Goal: Task Accomplishment & Management: Manage account settings

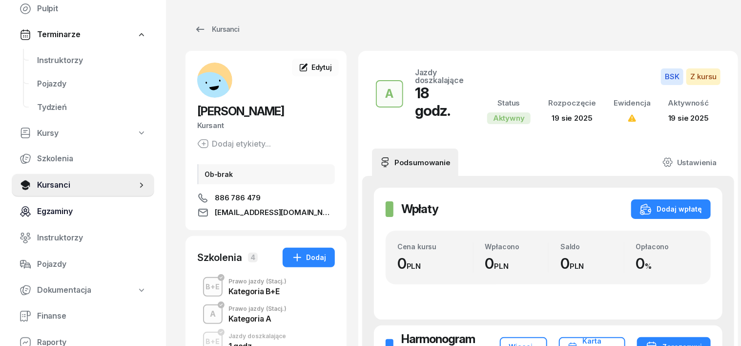
scroll to position [61, 0]
click at [51, 317] on span "Finanse" at bounding box center [91, 316] width 109 height 13
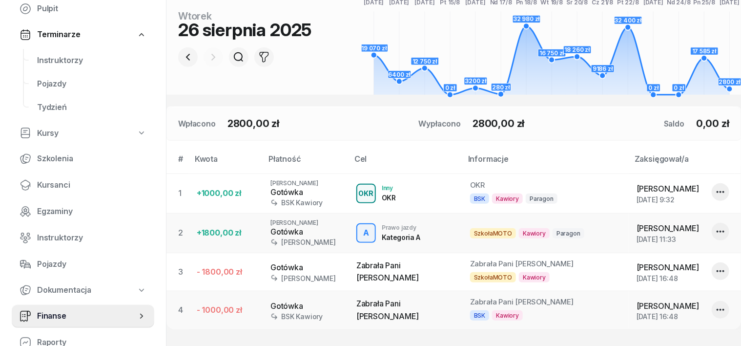
scroll to position [244, 0]
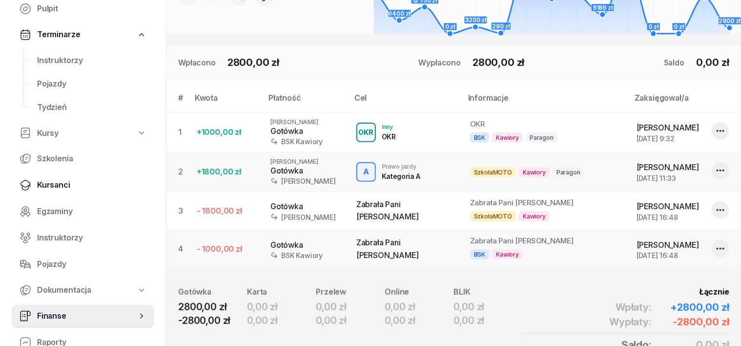
click at [57, 187] on span "Kursanci" at bounding box center [91, 185] width 109 height 13
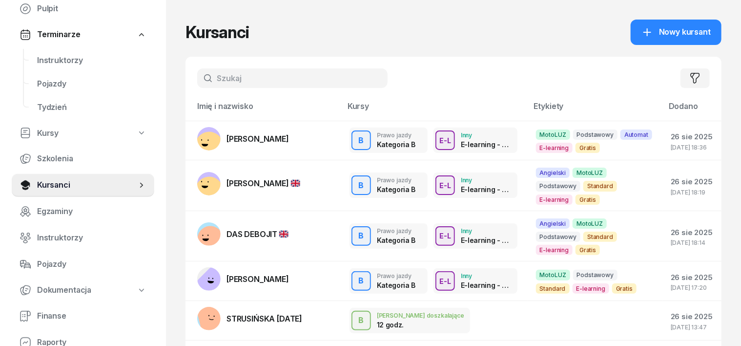
click at [203, 75] on input "text" at bounding box center [292, 78] width 190 height 20
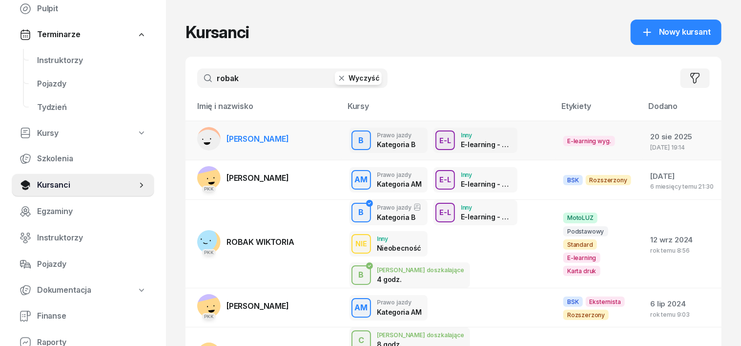
type input "robak"
click at [192, 140] on rect at bounding box center [208, 142] width 32 height 32
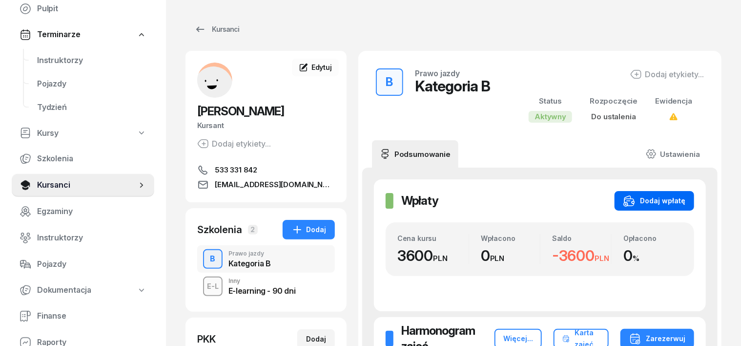
click at [687, 193] on button "Dodaj wpłatę" at bounding box center [655, 201] width 80 height 20
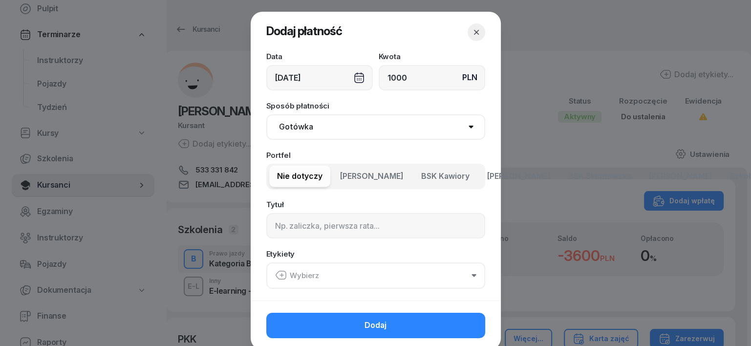
type input "1000"
click at [289, 124] on select "Gotówka Karta Przelew Płatności online BLIK" at bounding box center [375, 126] width 219 height 25
select select "transfer"
click at [266, 114] on select "Gotówka Karta Przelew Płatności online BLIK" at bounding box center [375, 126] width 219 height 25
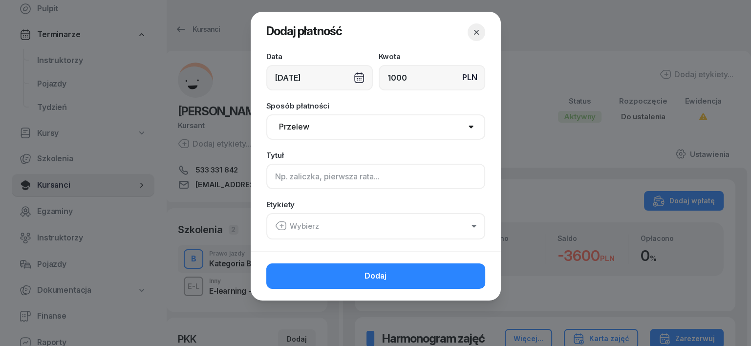
click at [277, 178] on input at bounding box center [375, 176] width 219 height 25
type input "B"
click at [278, 225] on icon "button" at bounding box center [281, 226] width 12 height 12
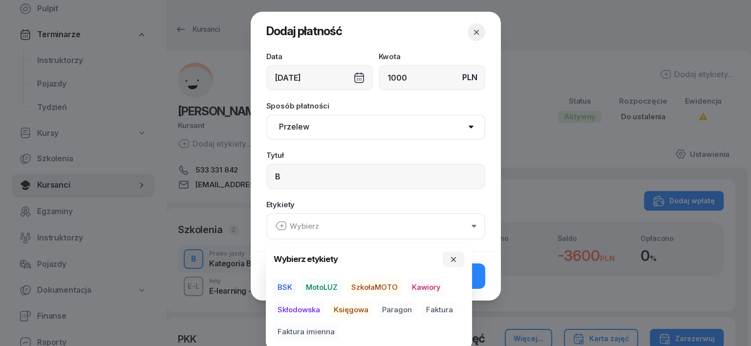
click at [334, 283] on span "MotoLUZ" at bounding box center [322, 287] width 40 height 17
click at [350, 308] on span "Księgowa" at bounding box center [351, 309] width 42 height 17
drag, startPoint x: 393, startPoint y: 309, endPoint x: 402, endPoint y: 310, distance: 9.3
click at [393, 309] on span "Paragon" at bounding box center [397, 309] width 38 height 17
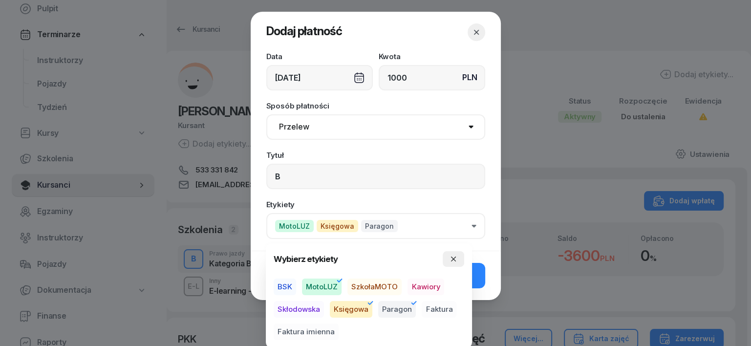
click at [455, 258] on icon "button" at bounding box center [453, 259] width 8 height 8
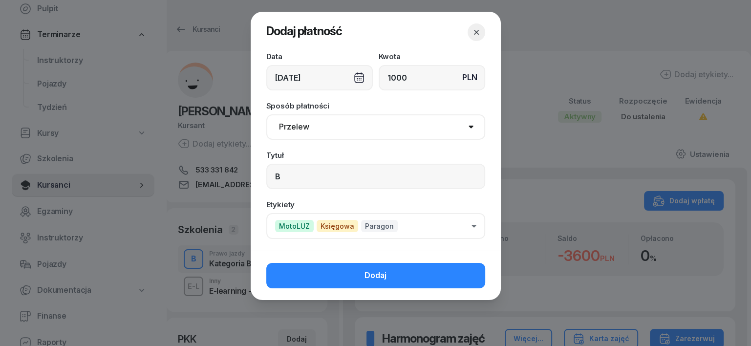
click at [473, 269] on button "Dodaj" at bounding box center [375, 275] width 219 height 25
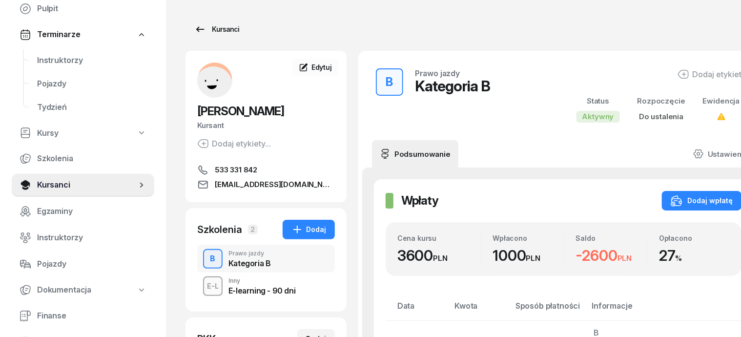
click at [209, 31] on div "Kursanci" at bounding box center [216, 29] width 45 height 12
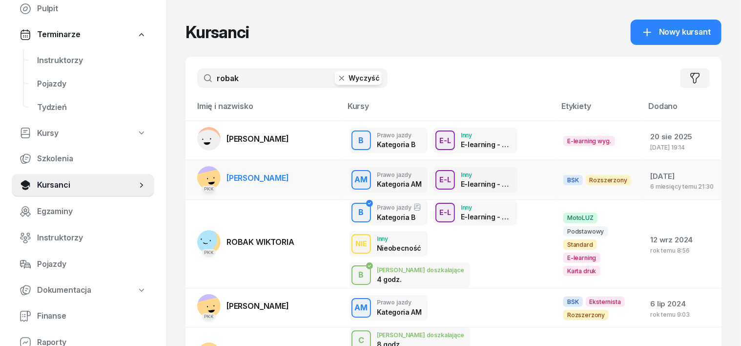
click at [195, 176] on rect at bounding box center [212, 185] width 34 height 34
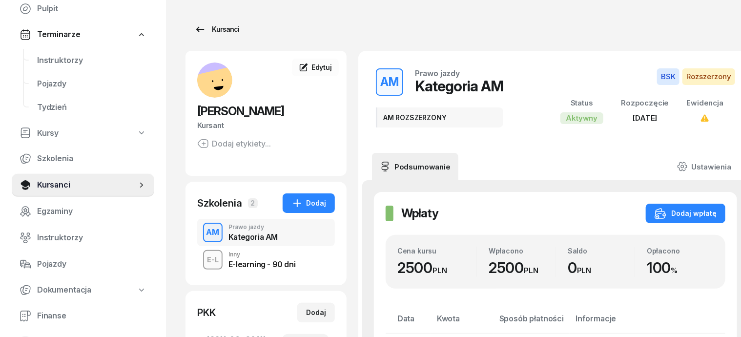
click at [207, 30] on div "Kursanci" at bounding box center [216, 29] width 45 height 12
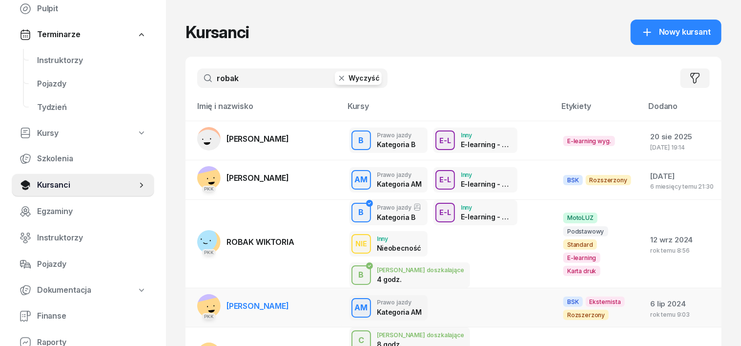
click at [195, 296] on rect at bounding box center [212, 313] width 34 height 34
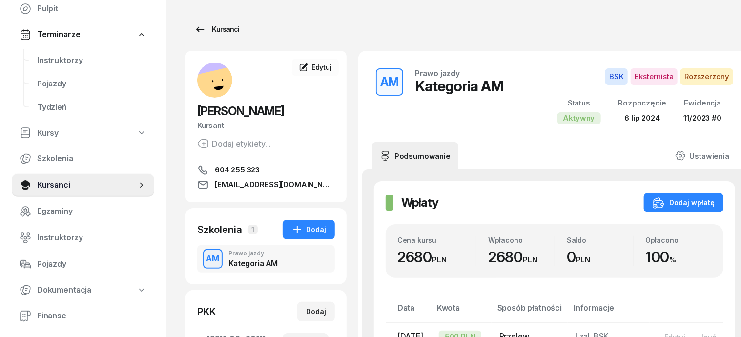
click at [203, 31] on div "Kursanci" at bounding box center [216, 29] width 45 height 12
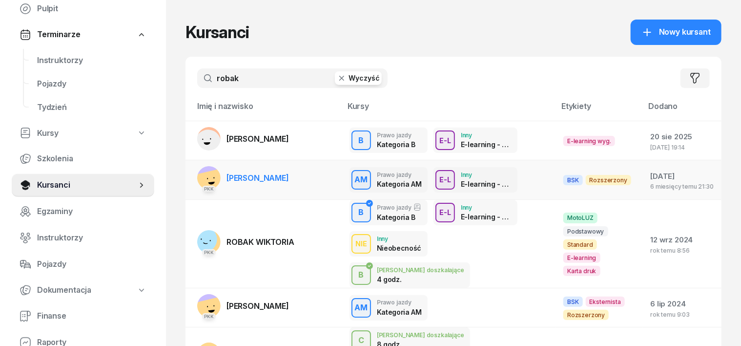
click at [195, 178] on rect at bounding box center [212, 185] width 34 height 34
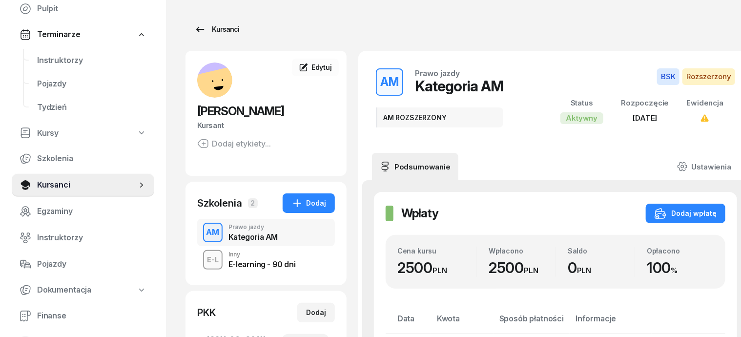
click at [202, 29] on div "Kursanci" at bounding box center [216, 29] width 45 height 12
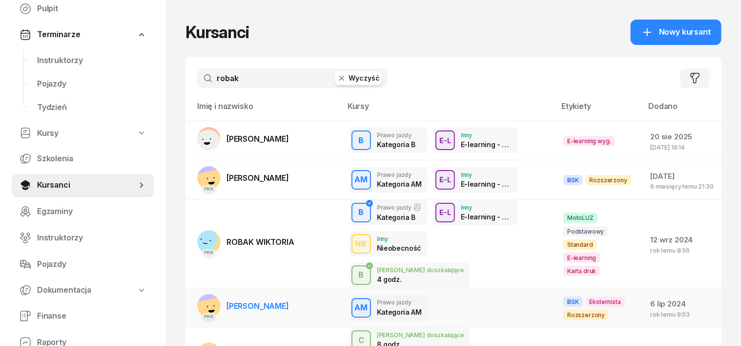
click at [195, 296] on rect at bounding box center [212, 313] width 34 height 34
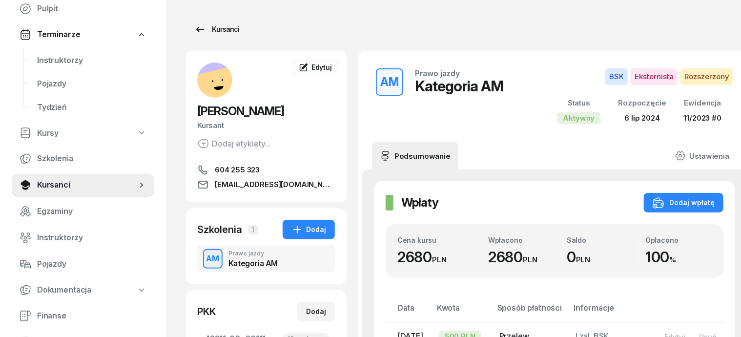
click at [204, 35] on div "Kursanci" at bounding box center [216, 29] width 45 height 12
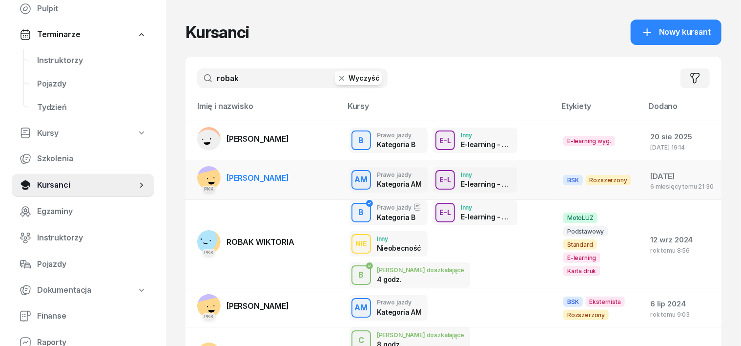
click at [195, 174] on rect at bounding box center [212, 185] width 34 height 34
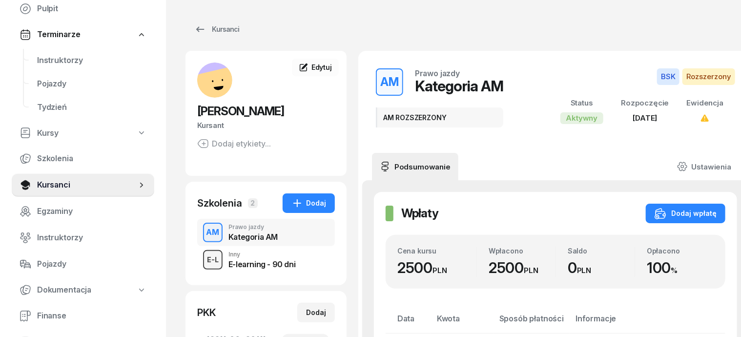
click at [203, 257] on div "E-L" at bounding box center [213, 259] width 20 height 12
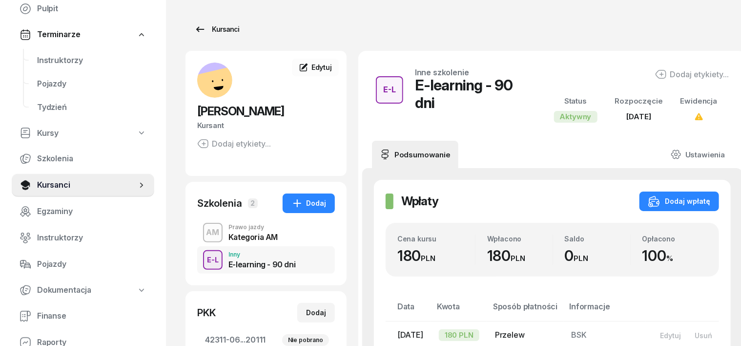
click at [202, 32] on div "Kursanci" at bounding box center [216, 29] width 45 height 12
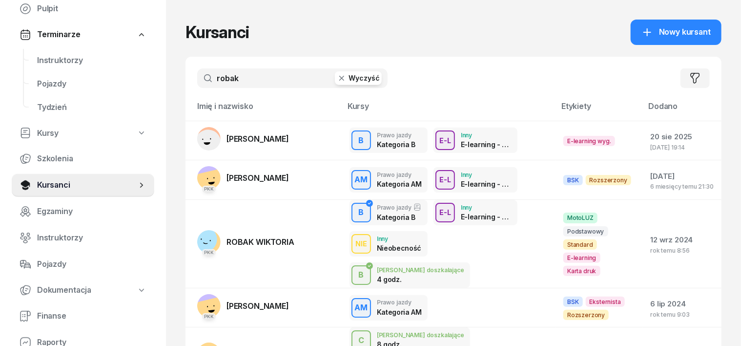
click at [195, 296] on rect at bounding box center [212, 313] width 34 height 34
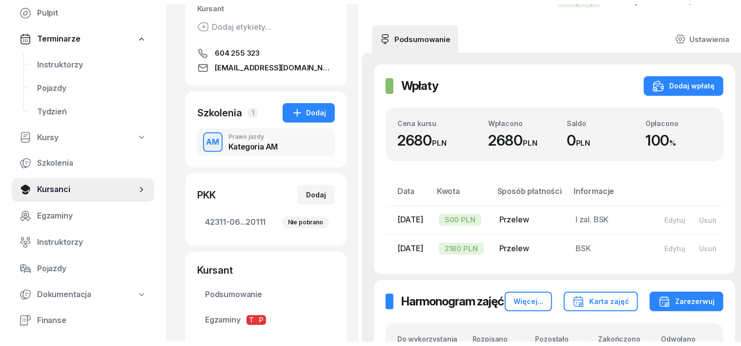
scroll to position [122, 0]
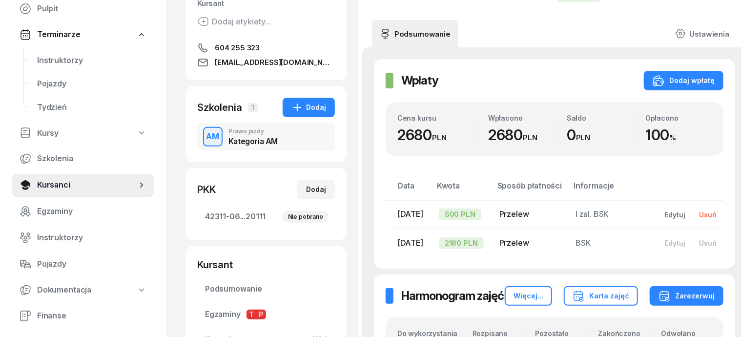
click at [703, 215] on div "Usuń" at bounding box center [708, 214] width 18 height 8
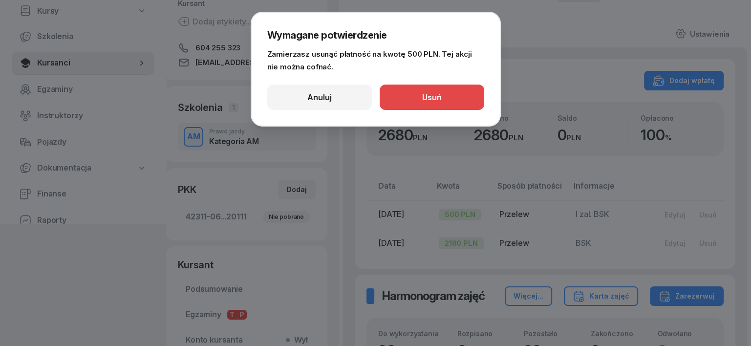
click at [471, 100] on button "Usuń" at bounding box center [431, 96] width 104 height 25
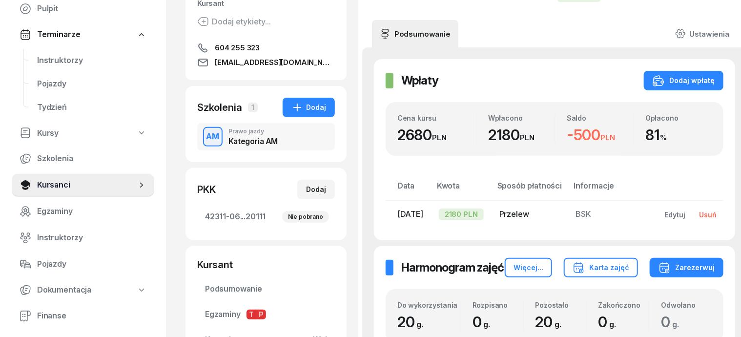
click at [704, 216] on div "Usuń" at bounding box center [708, 214] width 18 height 8
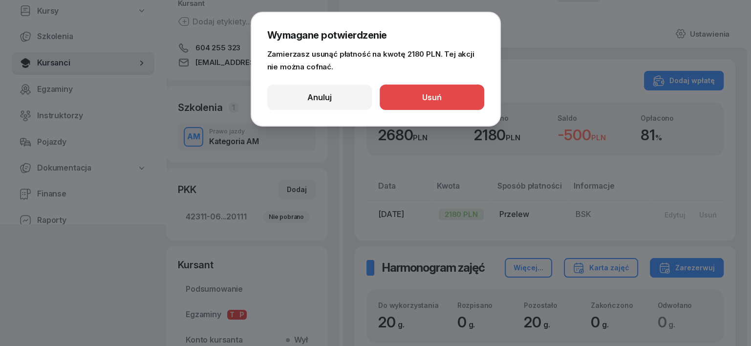
click at [476, 104] on button "Usuń" at bounding box center [431, 96] width 104 height 25
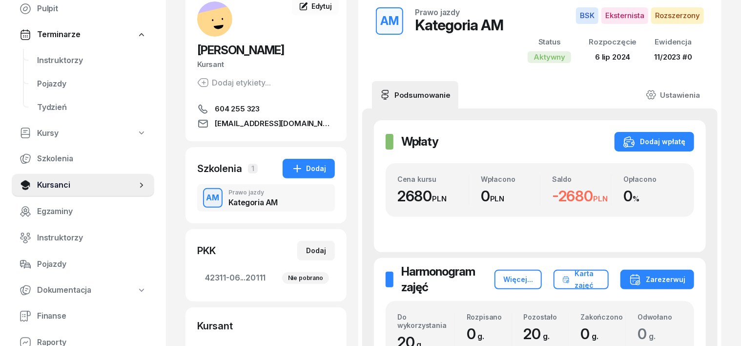
scroll to position [0, 0]
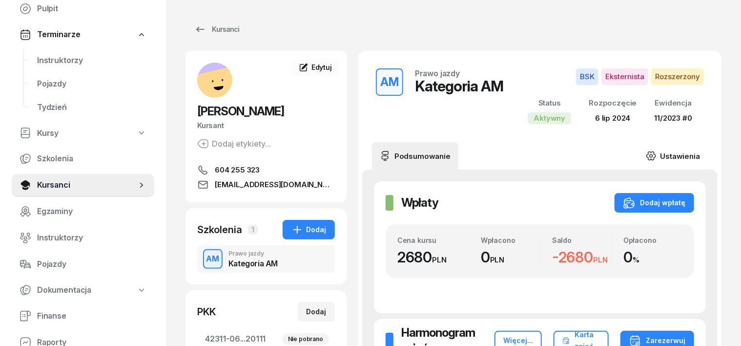
click at [657, 154] on icon at bounding box center [651, 155] width 11 height 11
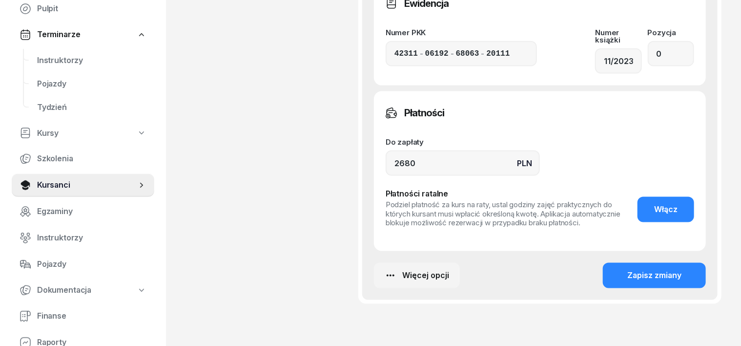
scroll to position [671, 0]
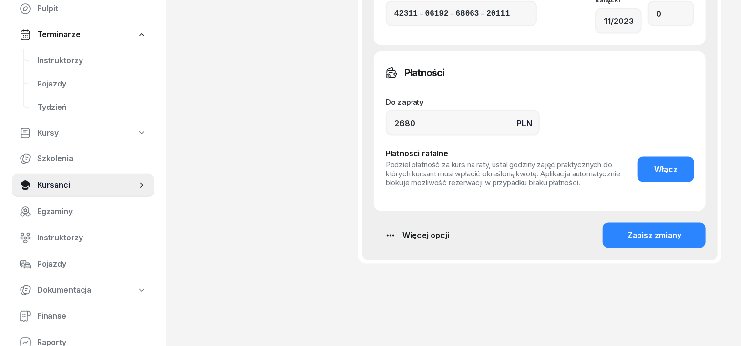
click at [397, 229] on div "Więcej opcji" at bounding box center [417, 235] width 64 height 13
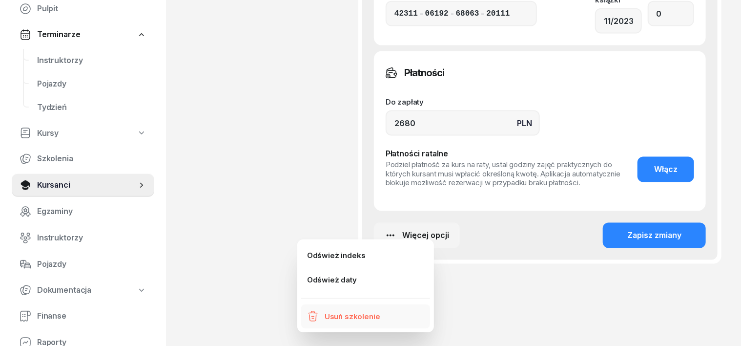
click at [347, 317] on div "Usuń szkolenie" at bounding box center [353, 316] width 56 height 13
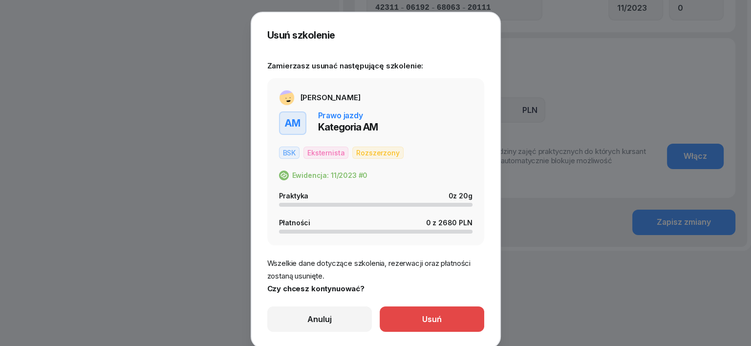
click at [434, 314] on div "Usuń" at bounding box center [432, 319] width 20 height 13
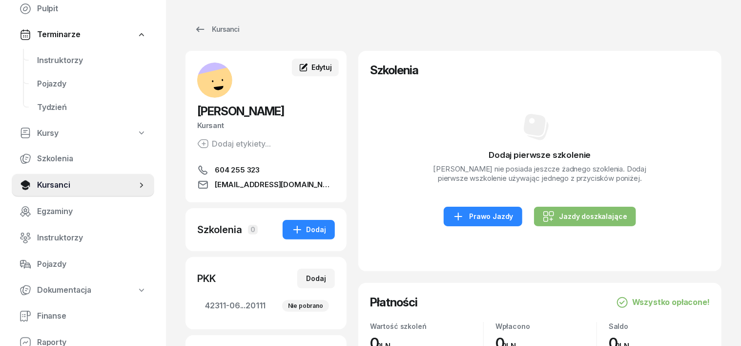
click at [312, 68] on span "Edytuj" at bounding box center [322, 67] width 21 height 8
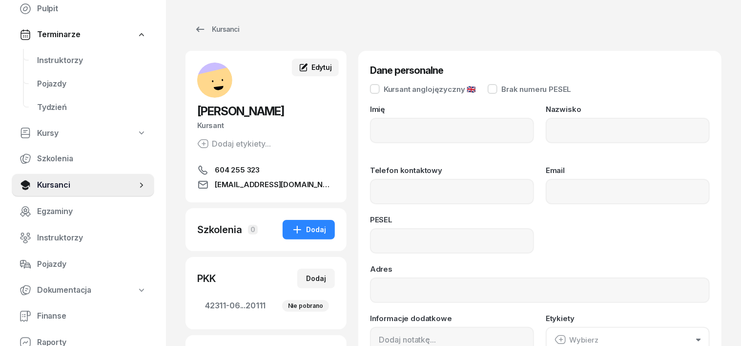
type input "ZOFIA"
type input "CHROBAK"
type input "604255323"
type input "[EMAIL_ADDRESS][DOMAIN_NAME]"
type input "08301408543"
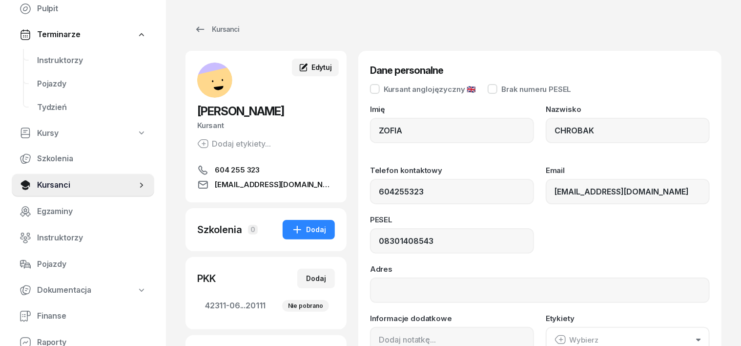
type input "604 255 323"
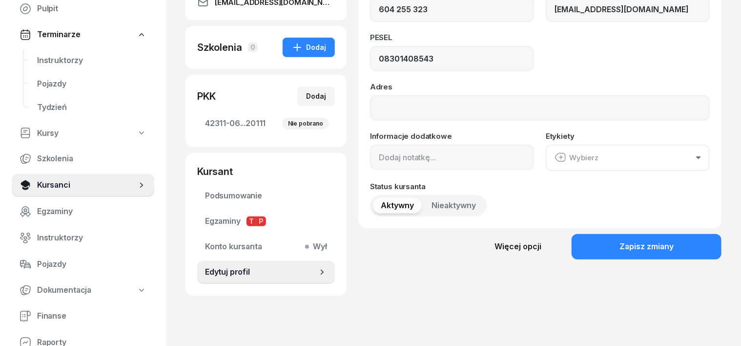
scroll to position [198, 0]
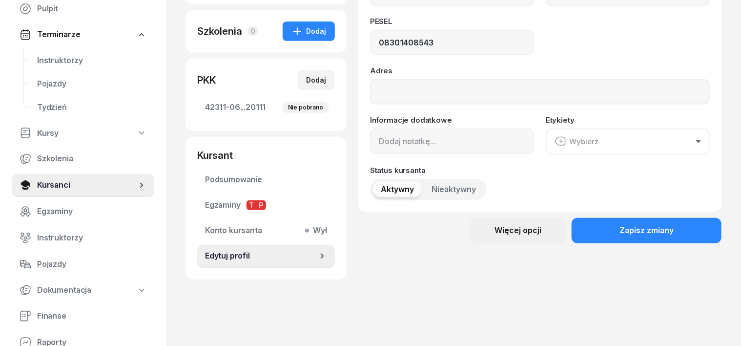
click at [539, 228] on div "Więcej opcji" at bounding box center [518, 230] width 47 height 13
click at [505, 264] on div "Usuń kursanta" at bounding box center [503, 263] width 51 height 13
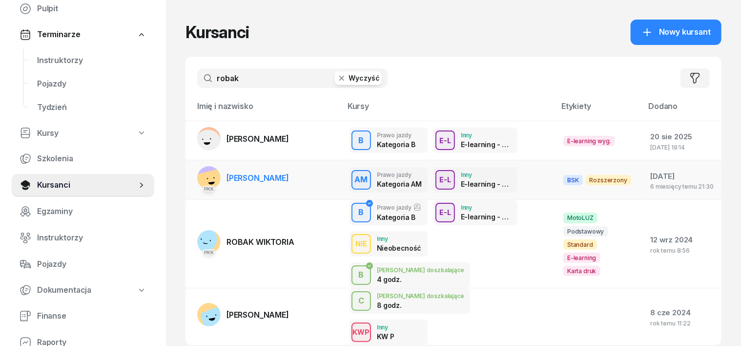
click at [195, 173] on rect at bounding box center [212, 185] width 34 height 34
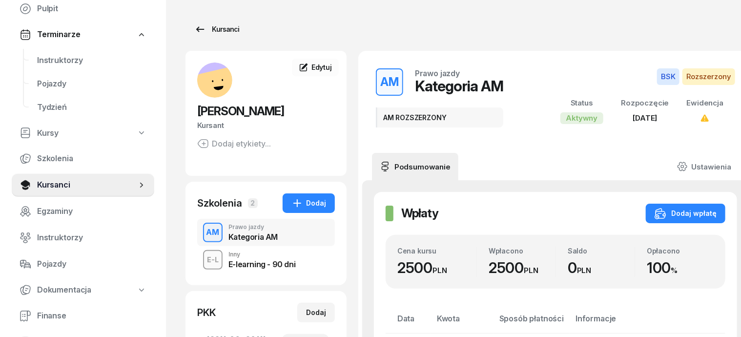
click at [203, 30] on div "Kursanci" at bounding box center [216, 29] width 45 height 12
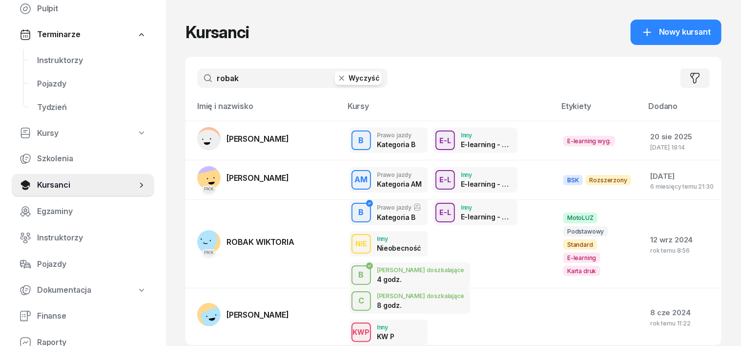
click at [337, 76] on icon "button" at bounding box center [342, 78] width 10 height 10
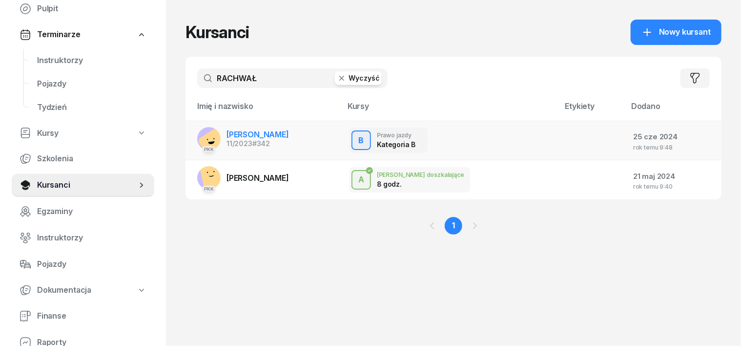
type input "RACHWAŁ"
click at [197, 138] on g at bounding box center [213, 143] width 33 height 33
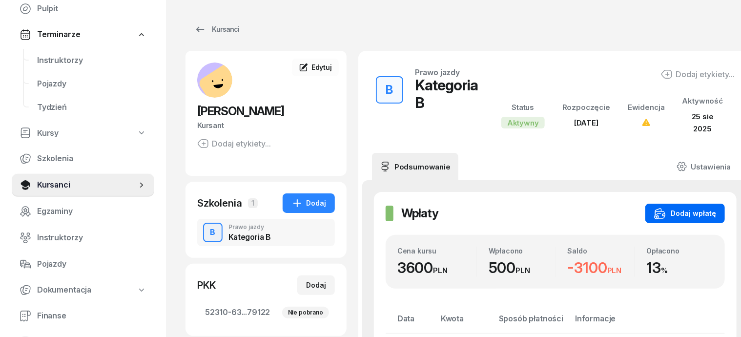
click at [695, 208] on div "Dodaj wpłatę" at bounding box center [685, 214] width 62 height 12
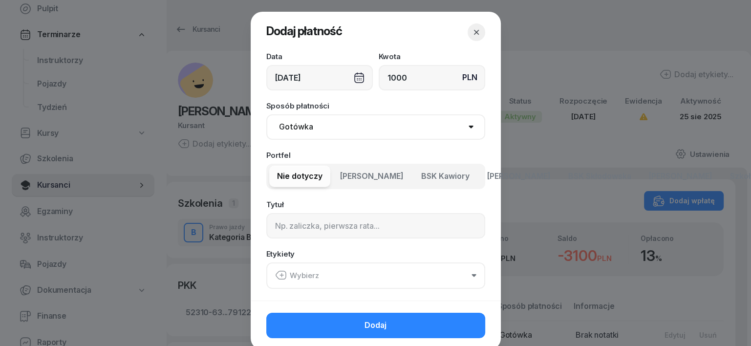
type input "1000"
drag, startPoint x: 296, startPoint y: 125, endPoint x: 291, endPoint y: 138, distance: 13.8
click at [295, 128] on select "Gotówka Karta Przelew Płatności online BLIK" at bounding box center [375, 126] width 219 height 25
select select "transfer"
click at [266, 114] on select "Gotówka Karta Przelew Płatności online BLIK" at bounding box center [375, 126] width 219 height 25
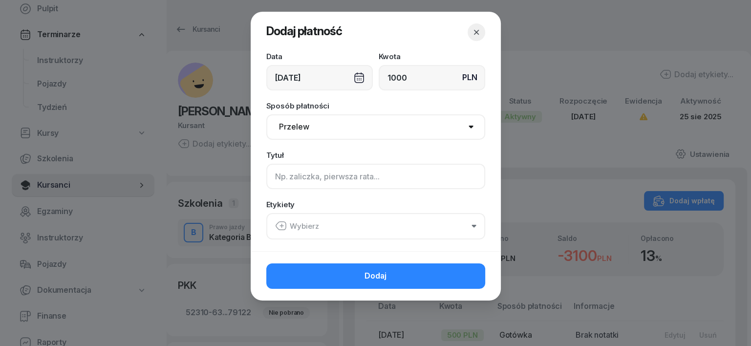
click at [276, 183] on input at bounding box center [375, 176] width 219 height 25
type input "B"
click at [277, 225] on icon "button" at bounding box center [281, 226] width 12 height 12
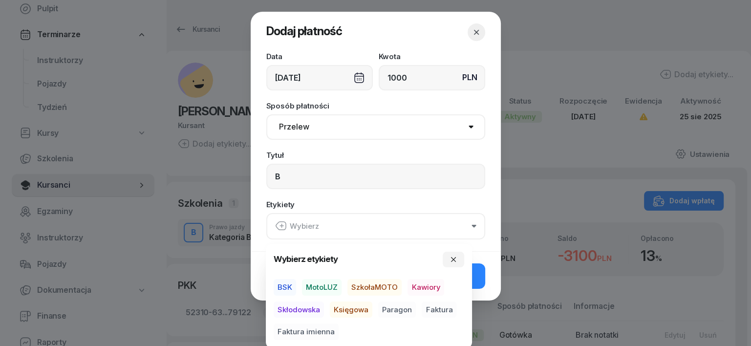
click at [324, 286] on span "MotoLUZ" at bounding box center [322, 287] width 40 height 17
drag, startPoint x: 348, startPoint y: 312, endPoint x: 367, endPoint y: 313, distance: 19.1
click at [353, 312] on span "Księgowa" at bounding box center [351, 309] width 42 height 17
drag, startPoint x: 386, startPoint y: 308, endPoint x: 393, endPoint y: 310, distance: 7.1
click at [387, 309] on span "Paragon" at bounding box center [397, 309] width 38 height 17
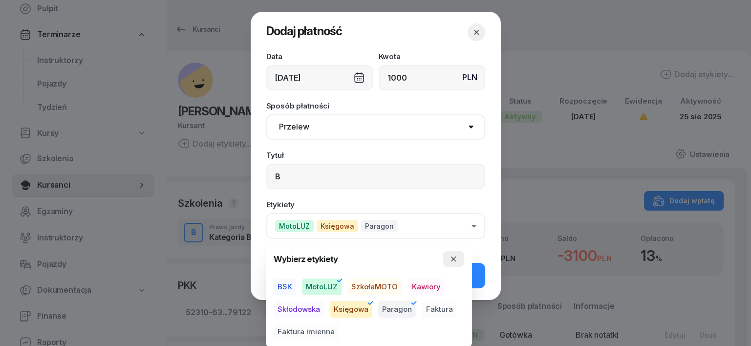
drag, startPoint x: 451, startPoint y: 252, endPoint x: 456, endPoint y: 260, distance: 9.6
click at [451, 253] on button "button" at bounding box center [452, 259] width 21 height 16
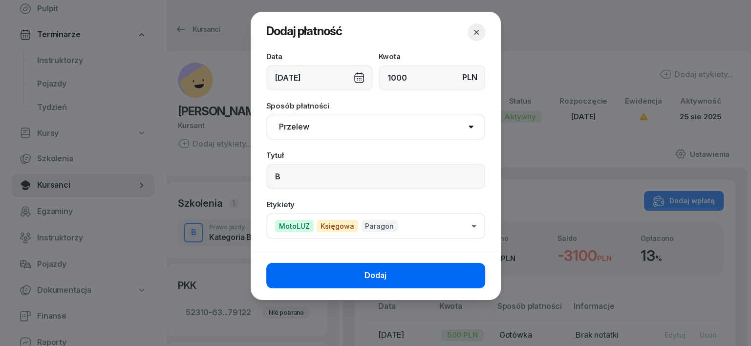
click at [468, 273] on button "Dodaj" at bounding box center [375, 275] width 219 height 25
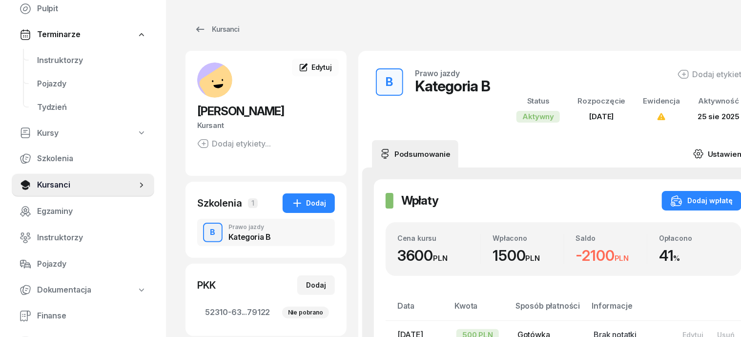
click at [693, 153] on icon at bounding box center [698, 153] width 11 height 11
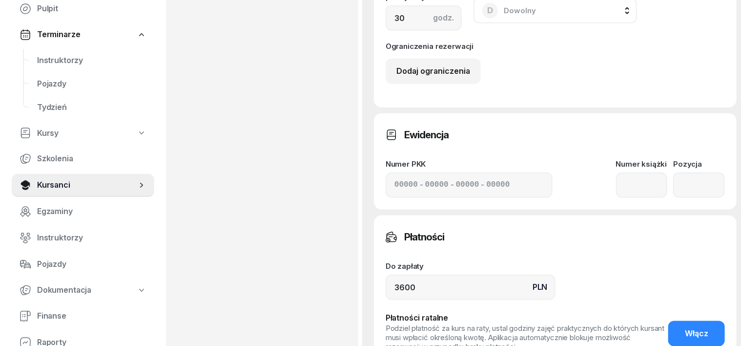
scroll to position [487, 0]
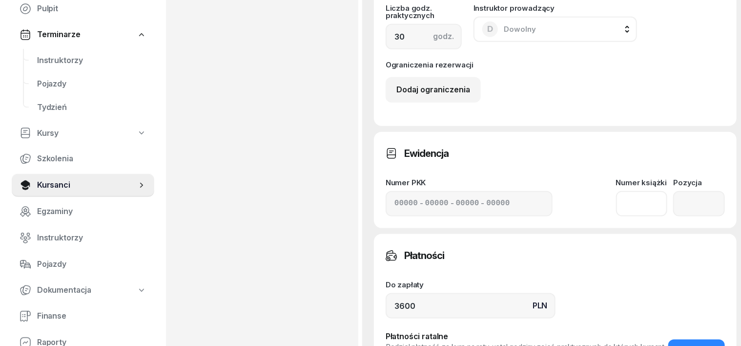
click at [629, 191] on input at bounding box center [642, 203] width 52 height 25
type input "11/2023"
click at [660, 192] on div "Numer PKK - - - [GEOGRAPHIC_DATA] książki 11/2023 Pozycja" at bounding box center [555, 198] width 339 height 38
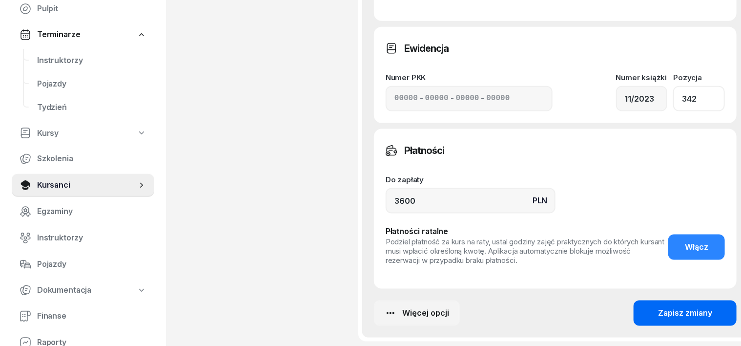
scroll to position [609, 0]
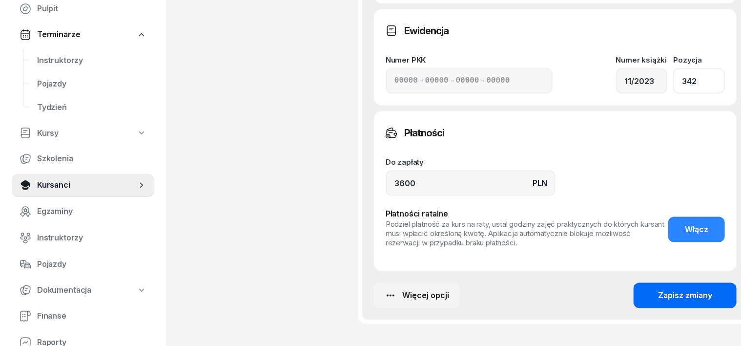
type input "342"
click at [658, 289] on div "Zapisz zmiany" at bounding box center [685, 295] width 54 height 13
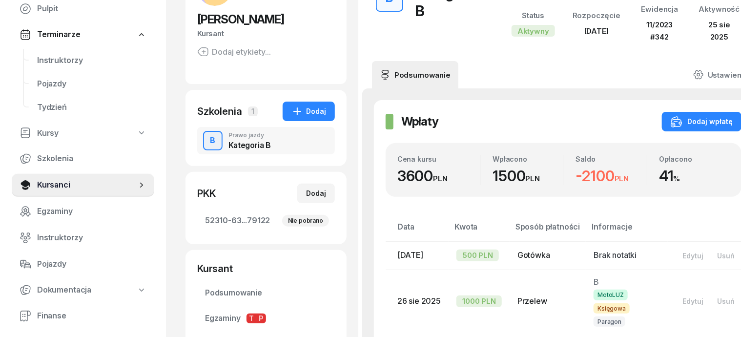
scroll to position [0, 0]
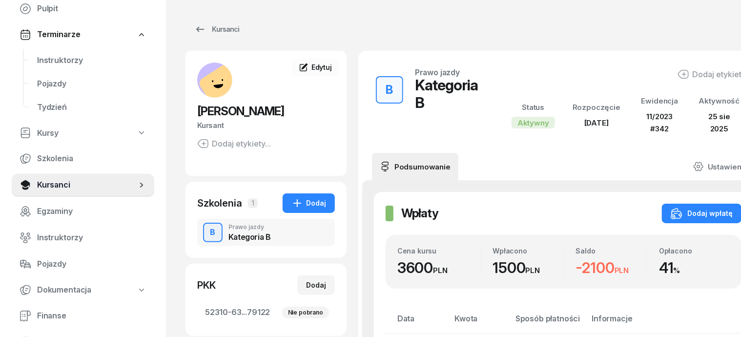
click at [678, 75] on icon "button" at bounding box center [684, 74] width 12 height 12
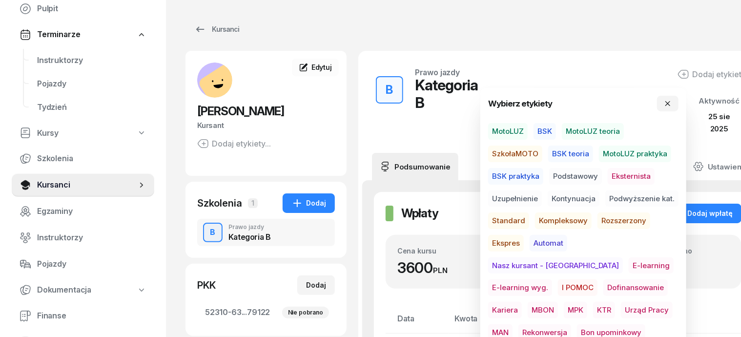
click at [546, 133] on span "BSK" at bounding box center [545, 131] width 22 height 17
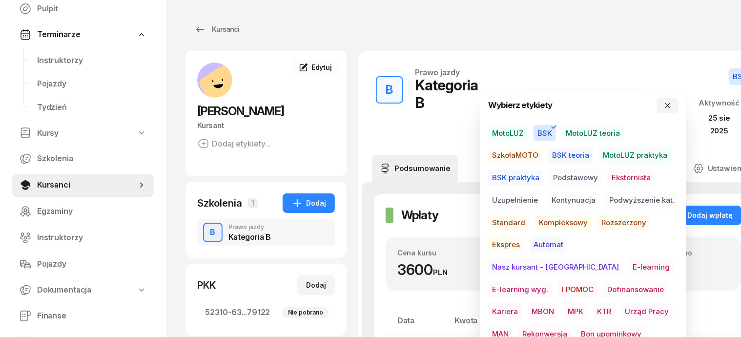
click at [634, 20] on div "Kursanci" at bounding box center [478, 30] width 584 height 20
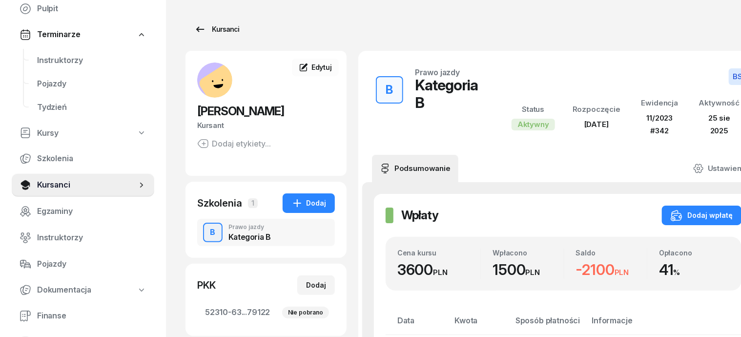
click at [201, 31] on div "Kursanci" at bounding box center [216, 29] width 45 height 12
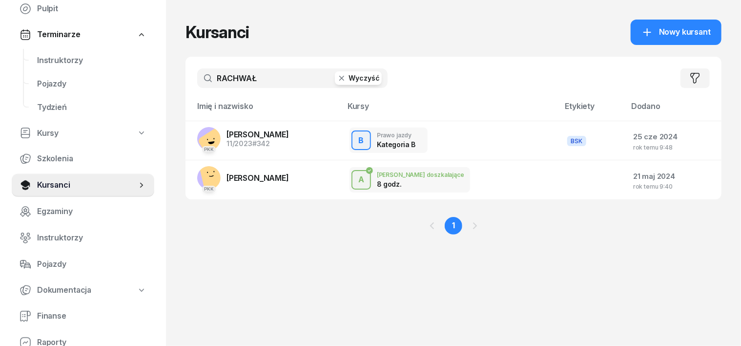
click at [339, 78] on icon "button" at bounding box center [341, 78] width 5 height 5
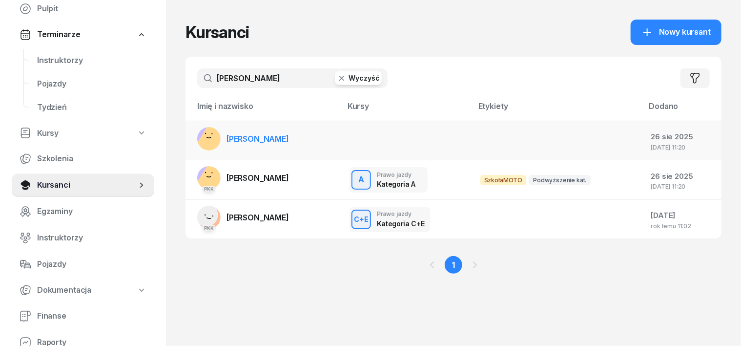
type input "[PERSON_NAME]"
click at [194, 135] on rect at bounding box center [213, 143] width 39 height 39
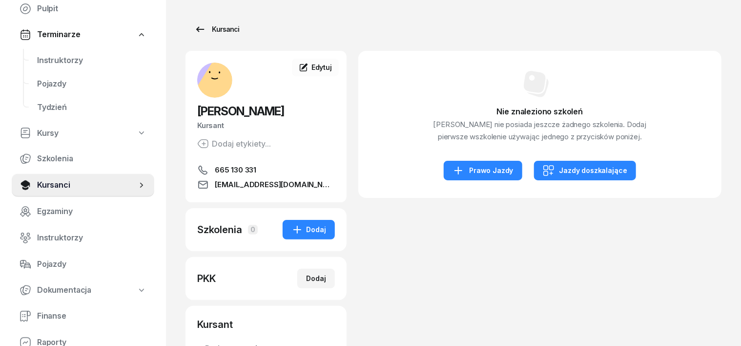
click at [203, 34] on div "Kursanci" at bounding box center [216, 29] width 45 height 12
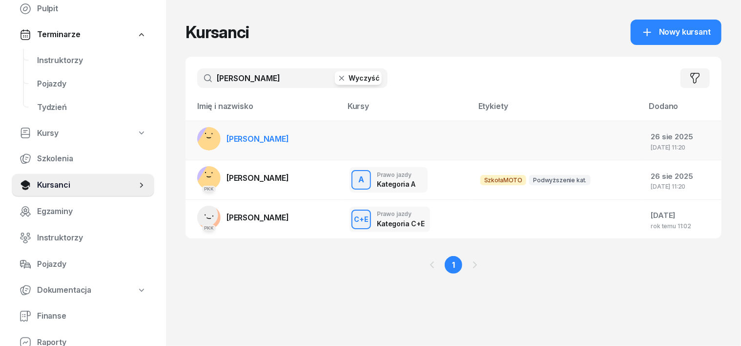
click at [194, 135] on rect at bounding box center [213, 143] width 39 height 39
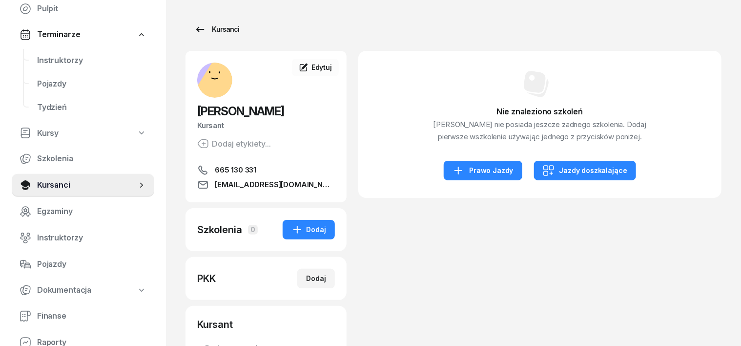
click at [206, 30] on div "Kursanci" at bounding box center [216, 29] width 45 height 12
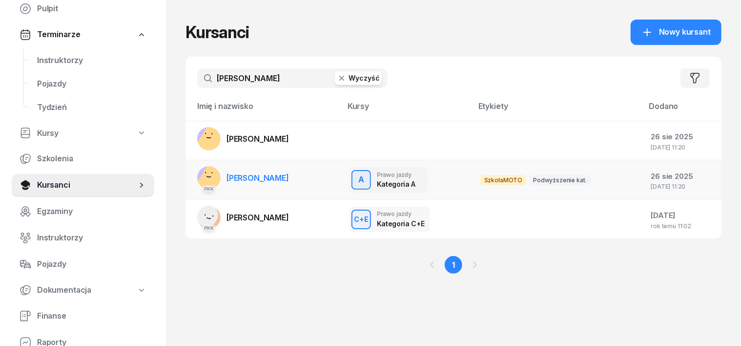
click at [194, 174] on rect at bounding box center [213, 182] width 39 height 39
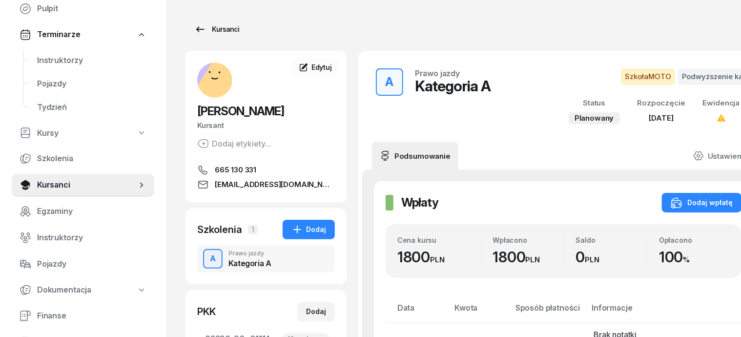
click at [200, 32] on div "Kursanci" at bounding box center [216, 29] width 45 height 12
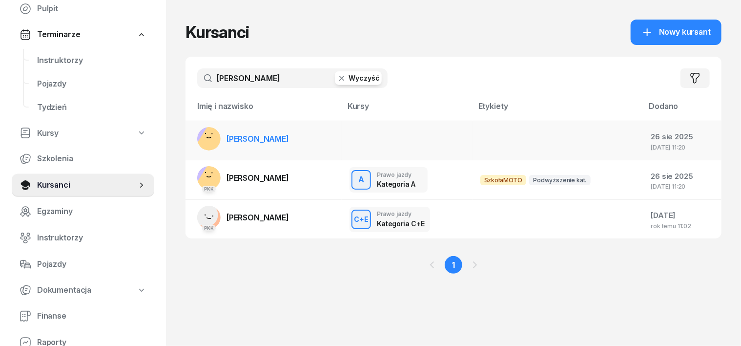
click at [194, 141] on rect at bounding box center [213, 143] width 39 height 39
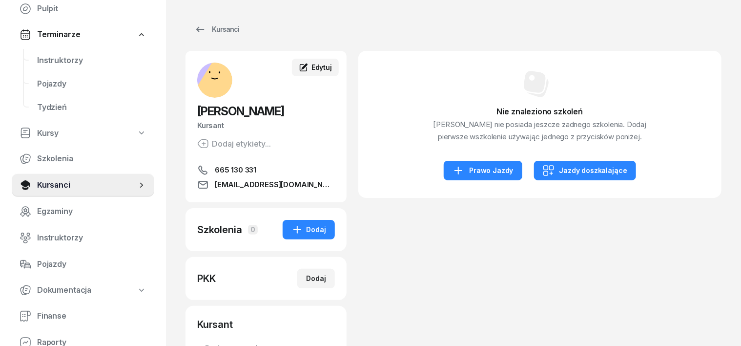
click at [312, 69] on span "Edytuj" at bounding box center [322, 67] width 21 height 8
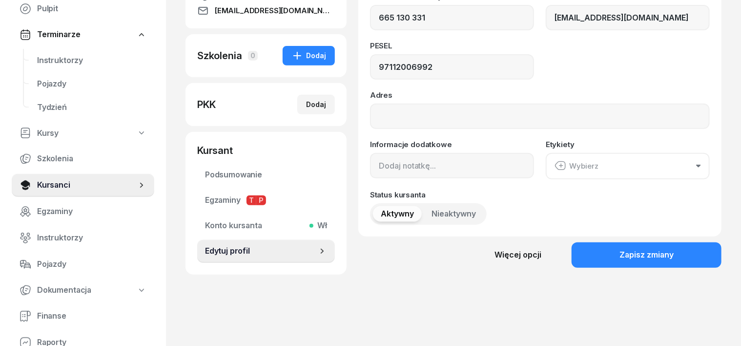
scroll to position [185, 0]
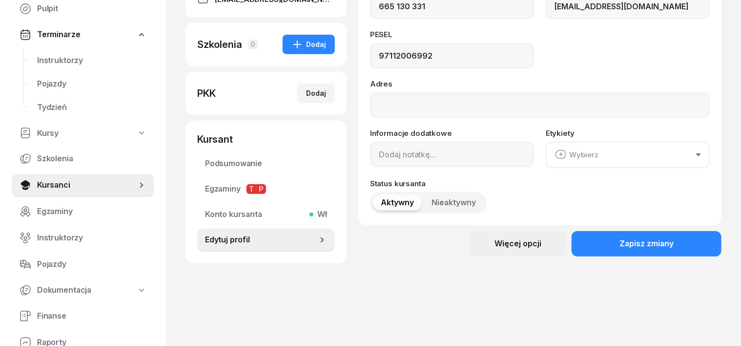
click at [525, 242] on div "Więcej opcji" at bounding box center [518, 243] width 47 height 13
click at [494, 275] on div "Usuń kursanta" at bounding box center [503, 277] width 51 height 13
